Goal: Information Seeking & Learning: Check status

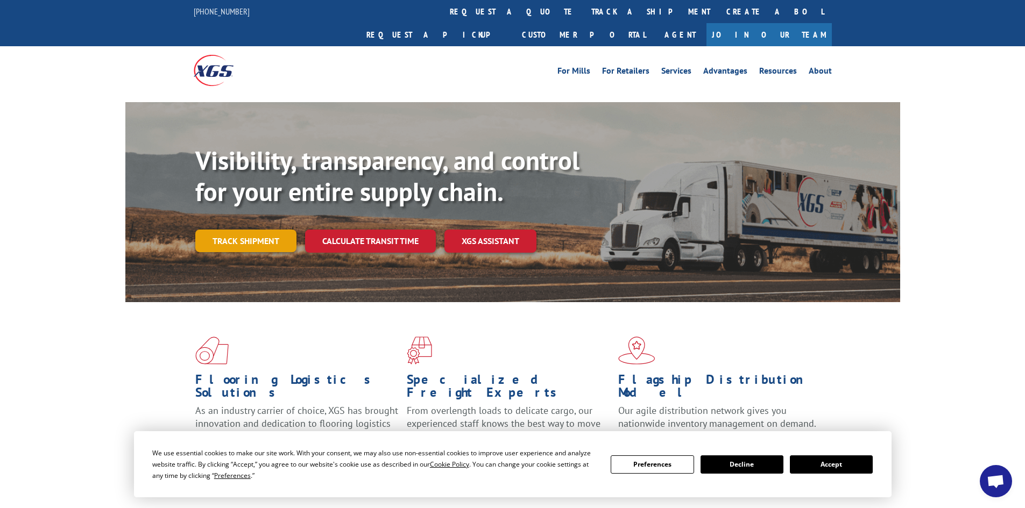
click at [254, 230] on link "Track shipment" at bounding box center [245, 241] width 101 height 23
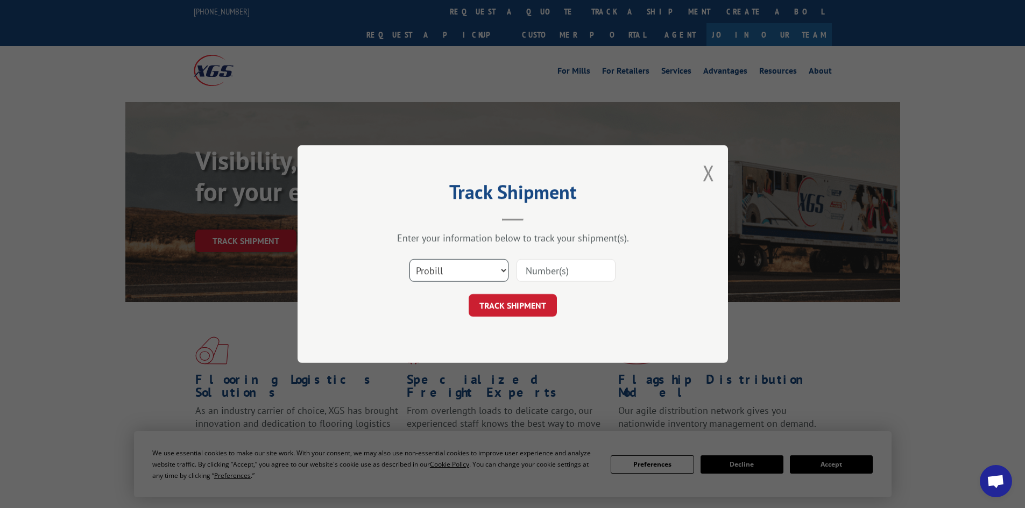
click at [503, 272] on select "Select category... Probill BOL PO" at bounding box center [458, 270] width 99 height 23
select select "bol"
click at [409, 259] on select "Select category... Probill BOL PO" at bounding box center [458, 270] width 99 height 23
click at [549, 271] on input at bounding box center [566, 270] width 99 height 23
type input "5529214"
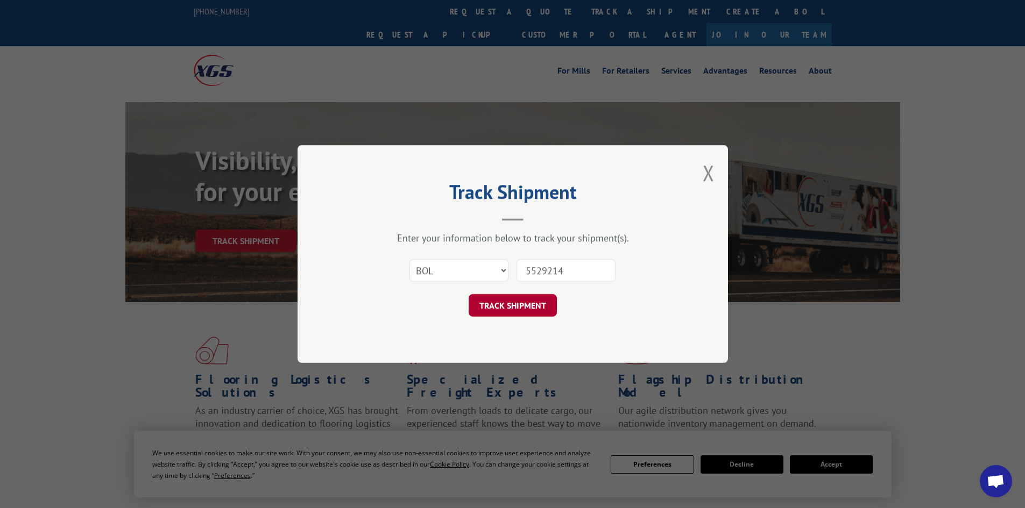
click at [494, 296] on button "TRACK SHIPMENT" at bounding box center [513, 305] width 88 height 23
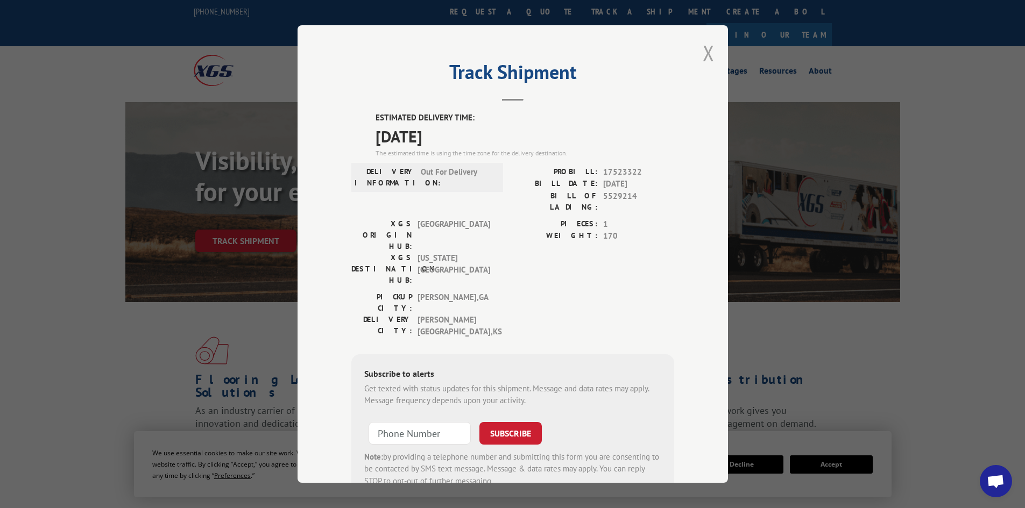
click at [705, 48] on button "Close modal" at bounding box center [709, 53] width 12 height 29
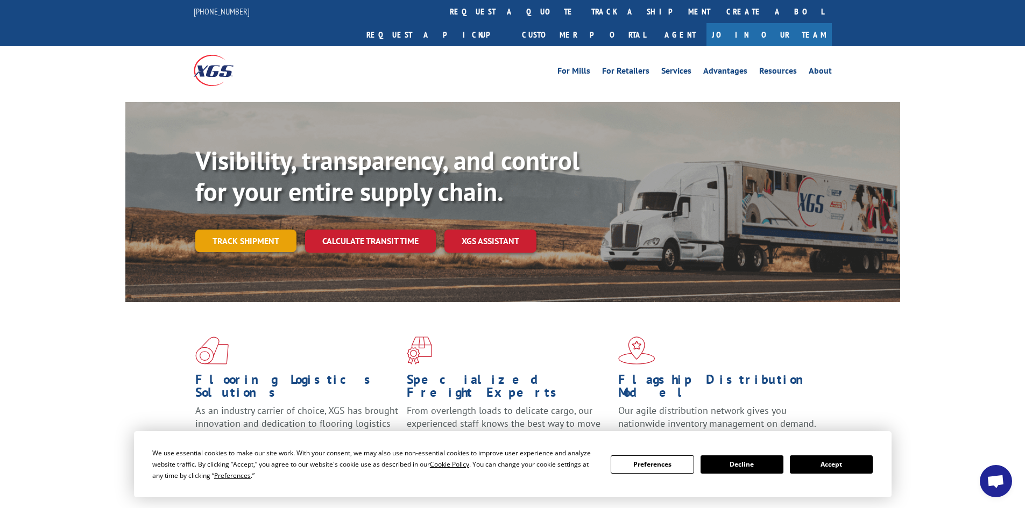
click at [253, 230] on link "Track shipment" at bounding box center [245, 241] width 101 height 23
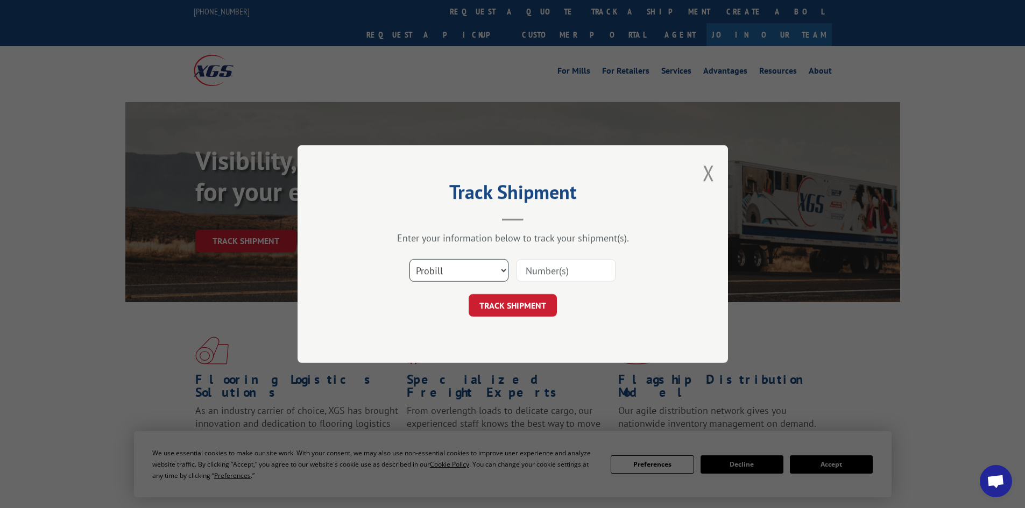
click at [502, 274] on select "Select category... Probill BOL PO" at bounding box center [458, 270] width 99 height 23
select select "bol"
click at [409, 259] on select "Select category... Probill BOL PO" at bounding box center [458, 270] width 99 height 23
click at [547, 271] on input at bounding box center [566, 270] width 99 height 23
type input "5522231"
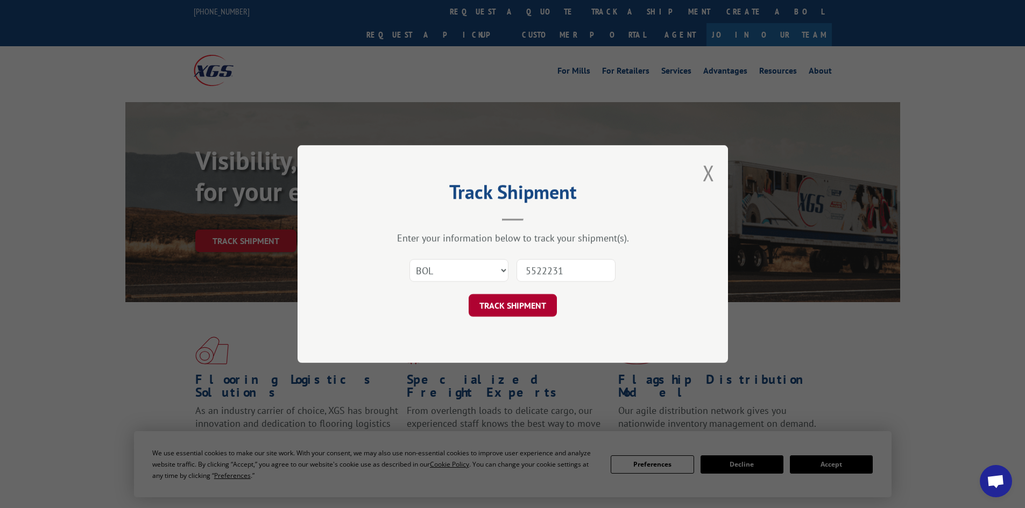
click at [527, 308] on button "TRACK SHIPMENT" at bounding box center [513, 305] width 88 height 23
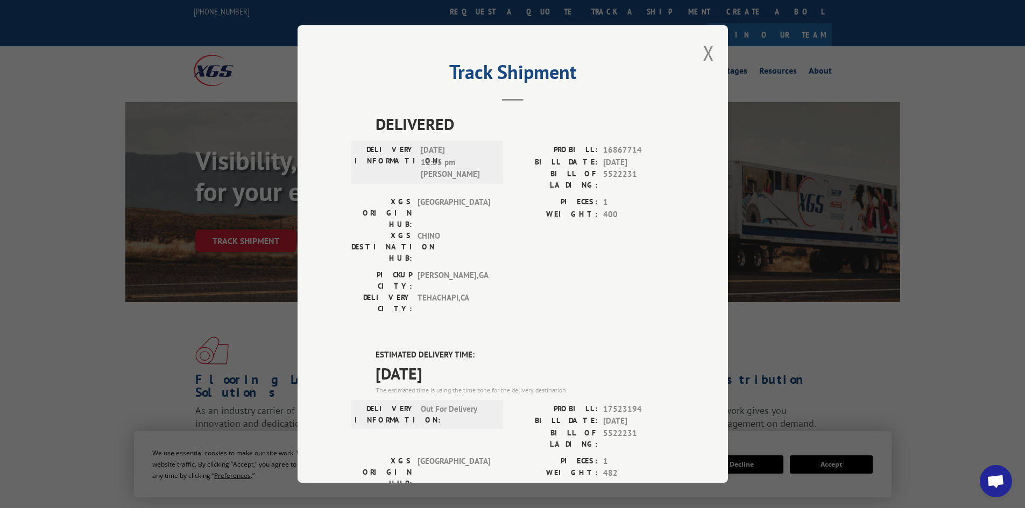
scroll to position [202, 0]
